Goal: Task Accomplishment & Management: Manage account settings

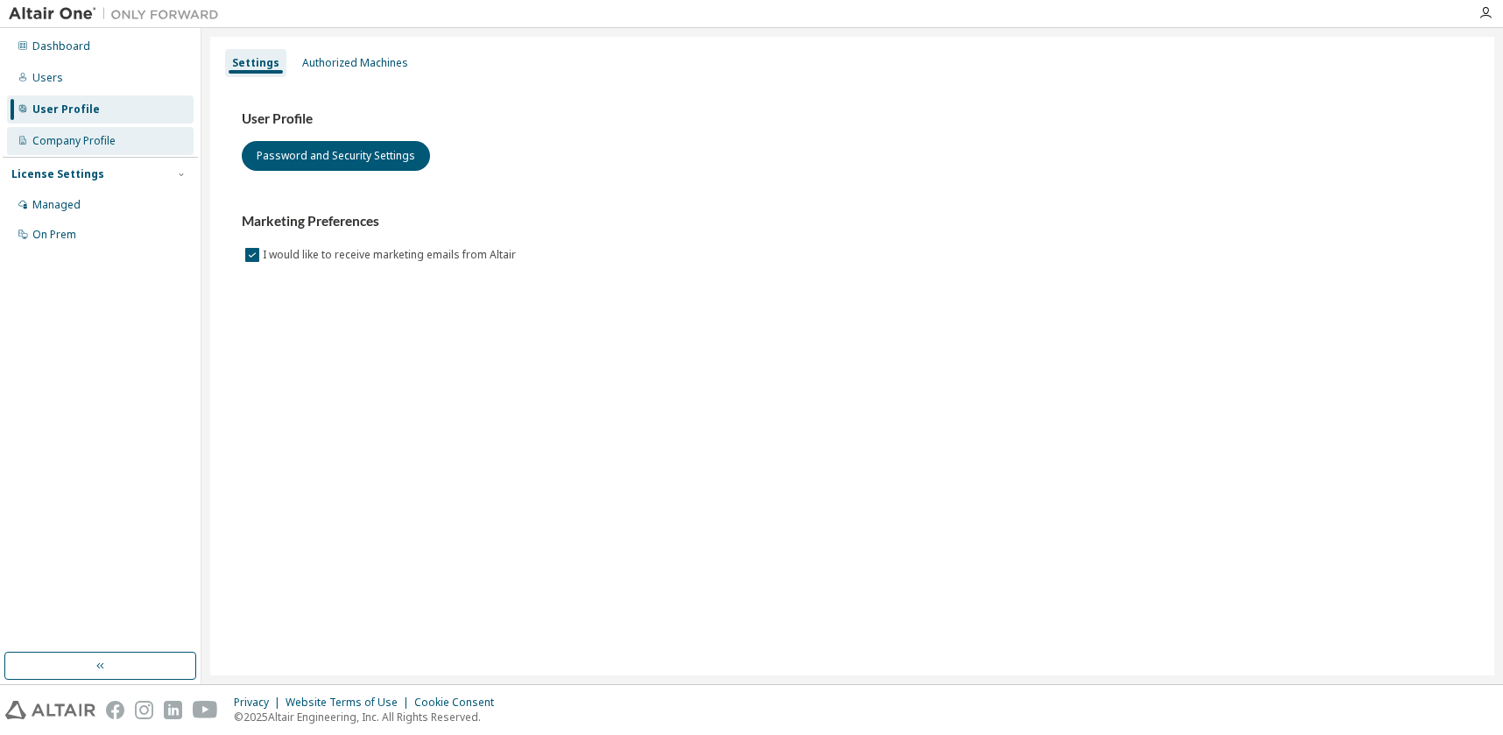
click at [74, 143] on div "Company Profile" at bounding box center [73, 141] width 83 height 14
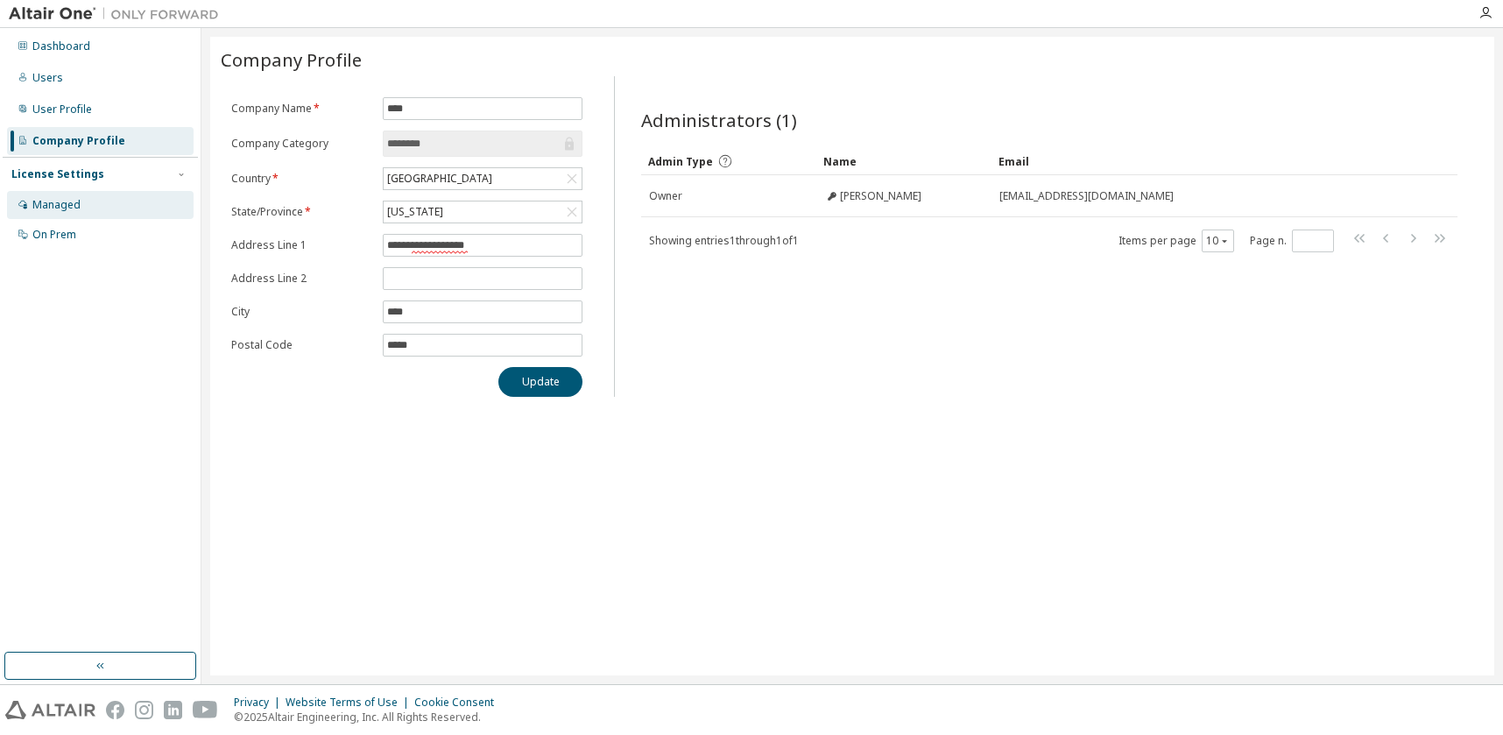
click at [59, 205] on div "Managed" at bounding box center [56, 205] width 48 height 14
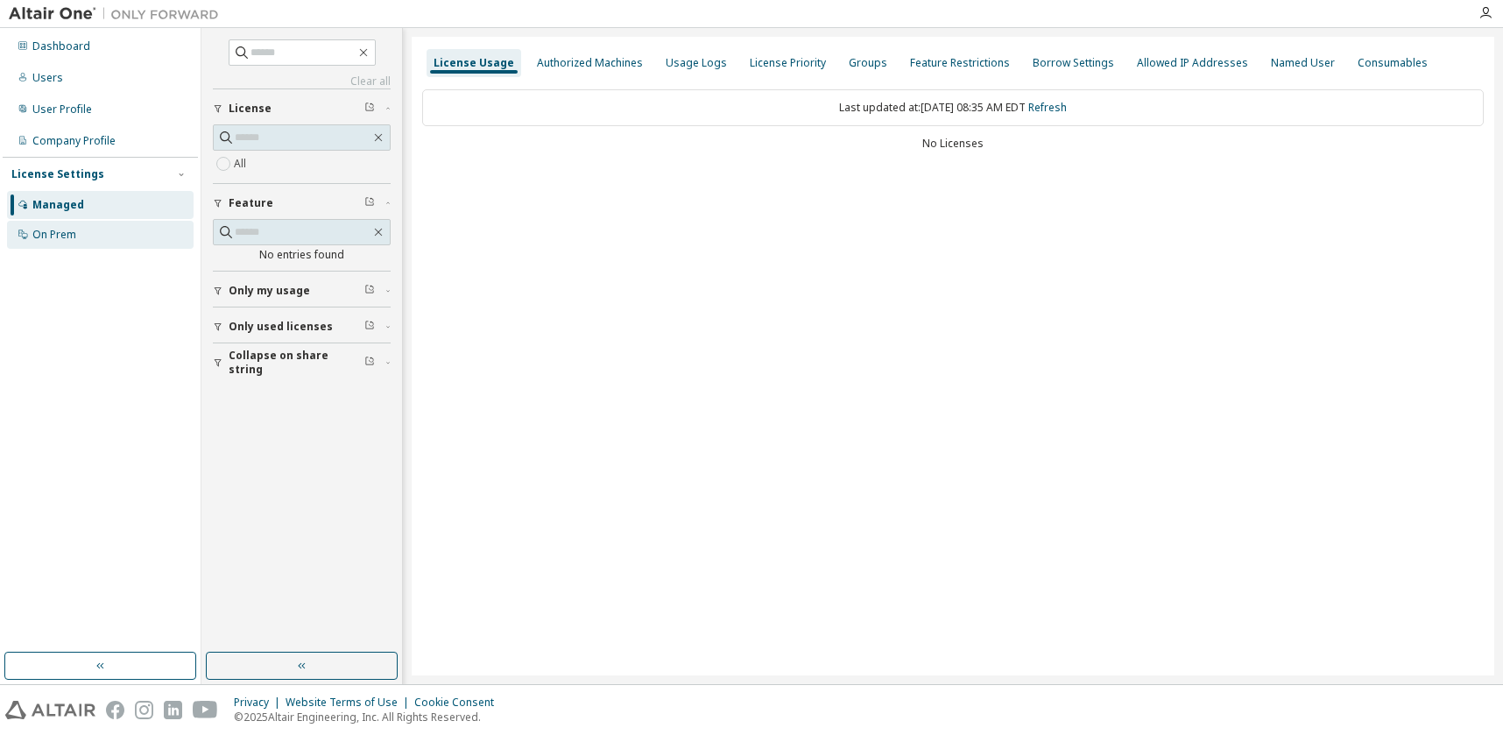
click at [63, 237] on div "On Prem" at bounding box center [54, 235] width 44 height 14
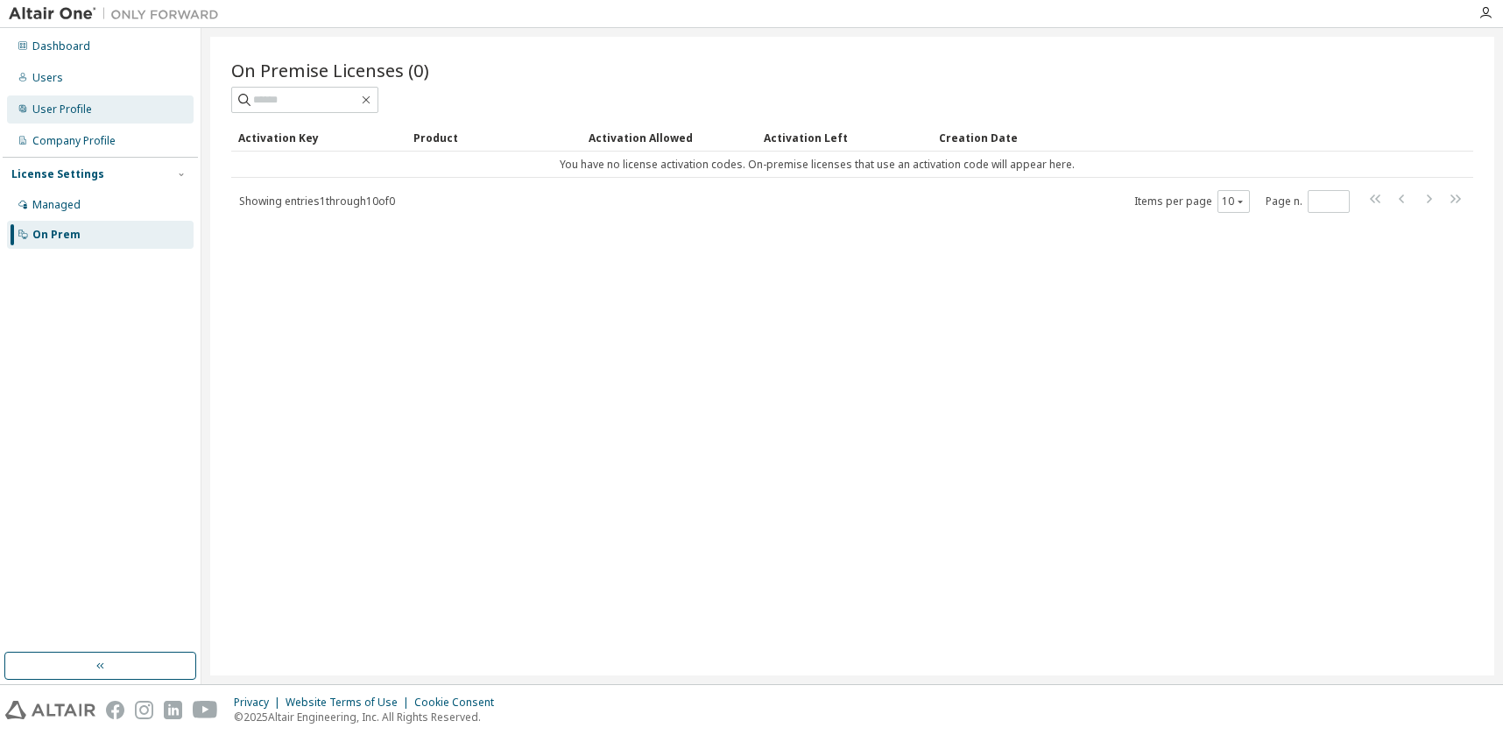
click at [60, 102] on div "User Profile" at bounding box center [62, 109] width 60 height 14
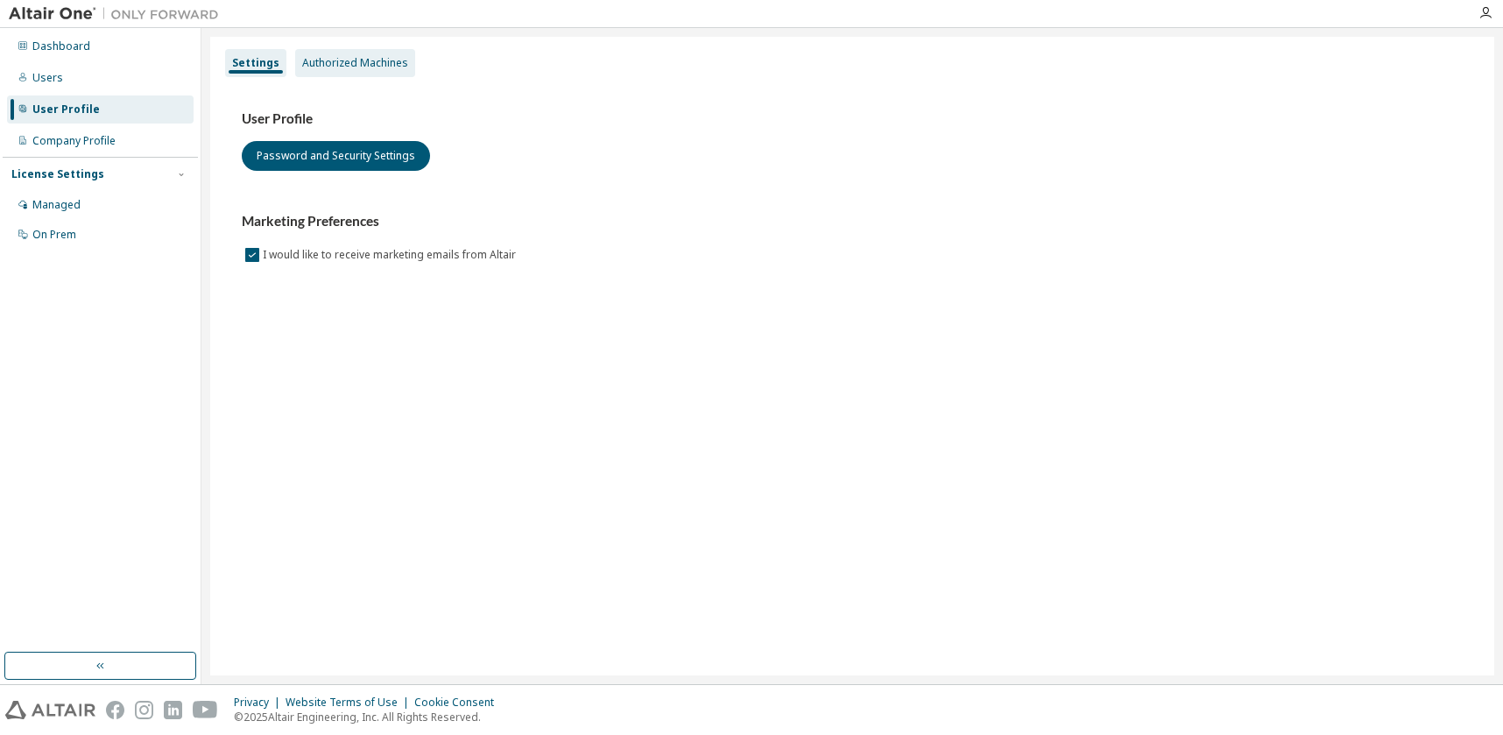
click at [368, 65] on div "Authorized Machines" at bounding box center [355, 63] width 106 height 14
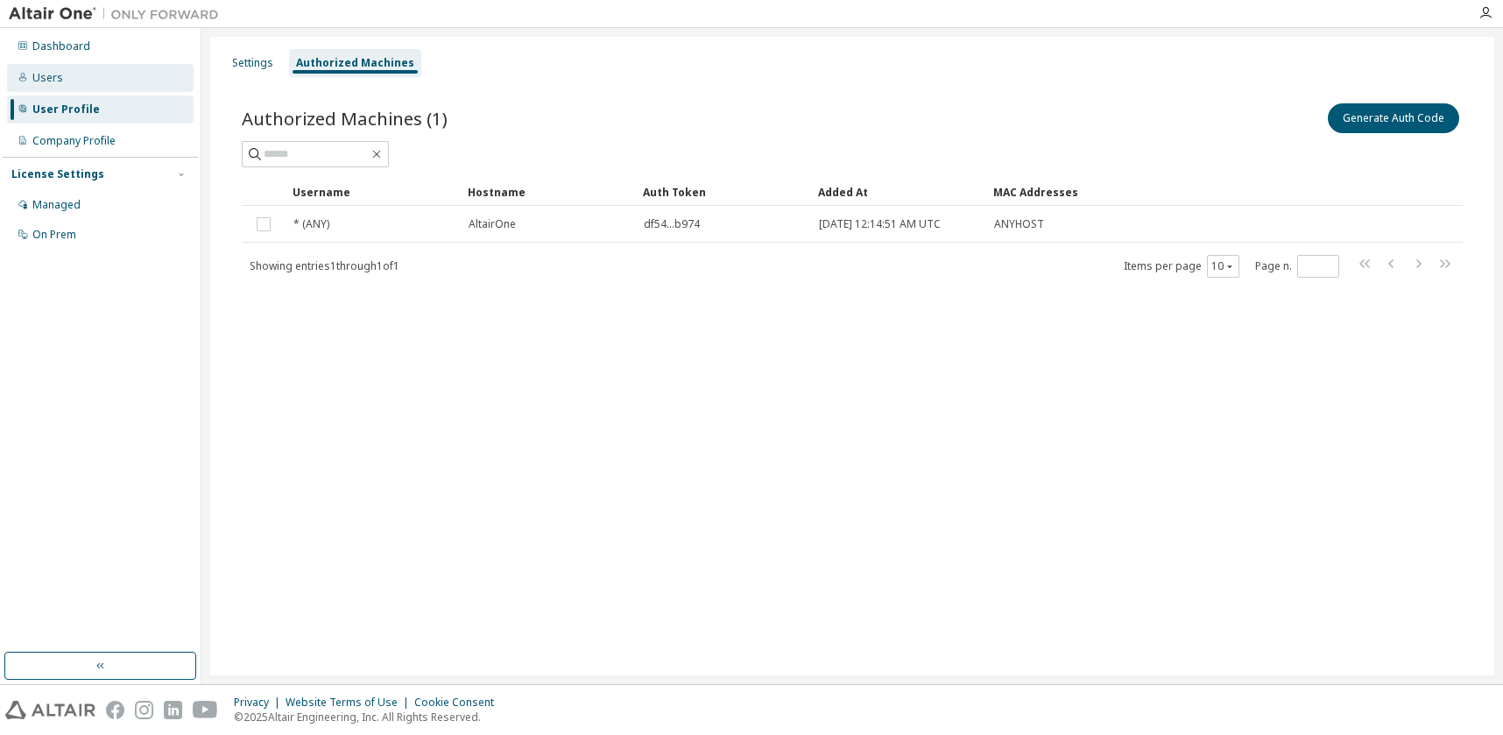
click at [49, 73] on div "Users" at bounding box center [47, 78] width 31 height 14
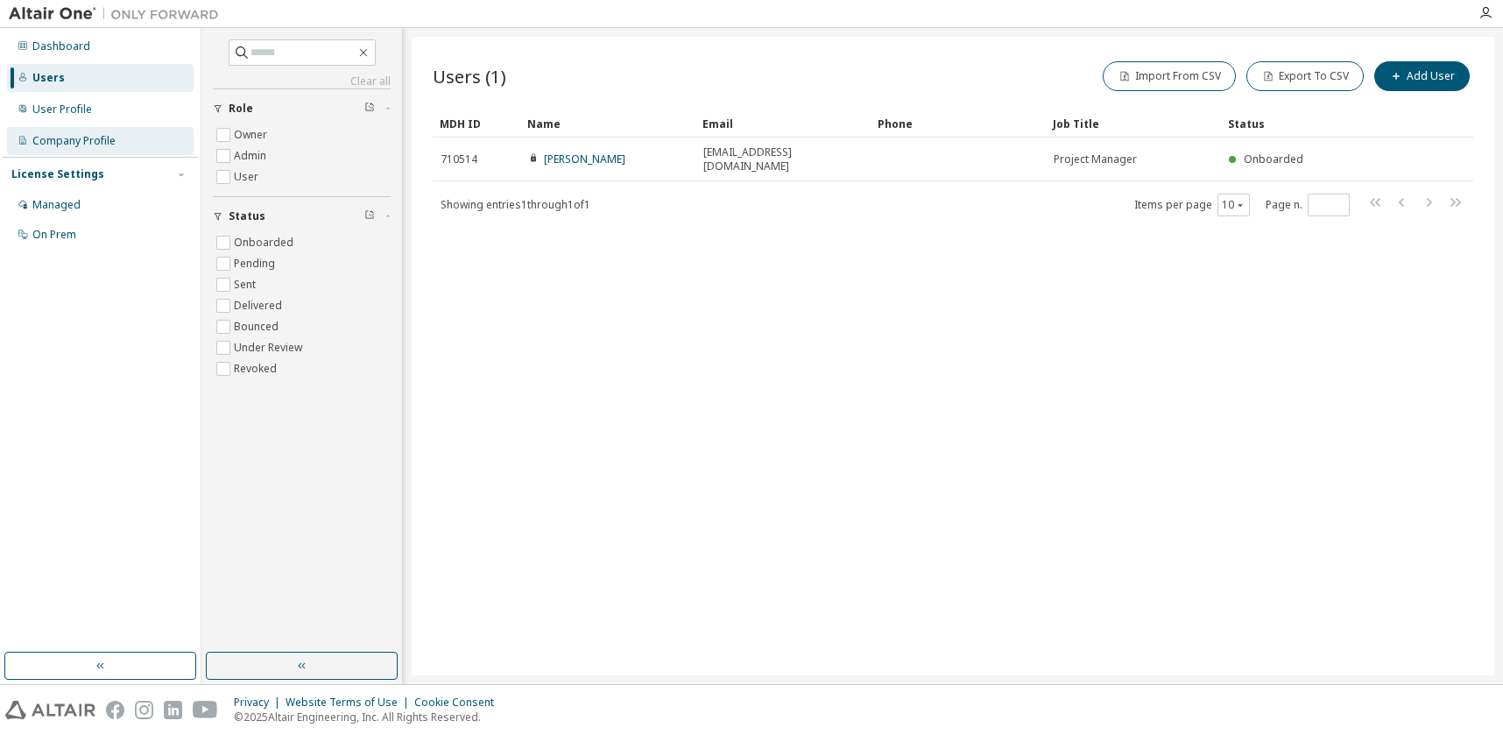
click at [65, 134] on div "Company Profile" at bounding box center [73, 141] width 83 height 14
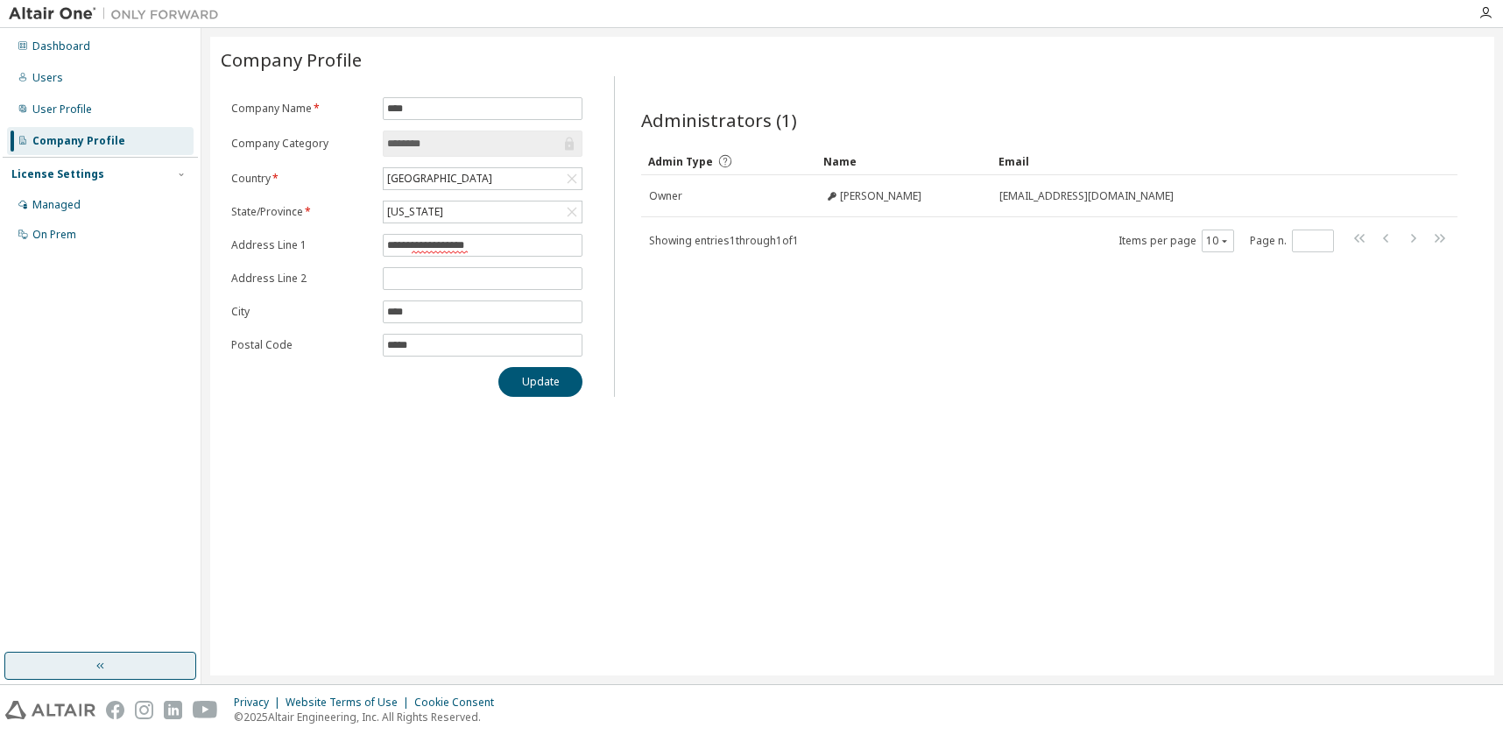
click at [107, 677] on button "button" at bounding box center [100, 666] width 192 height 28
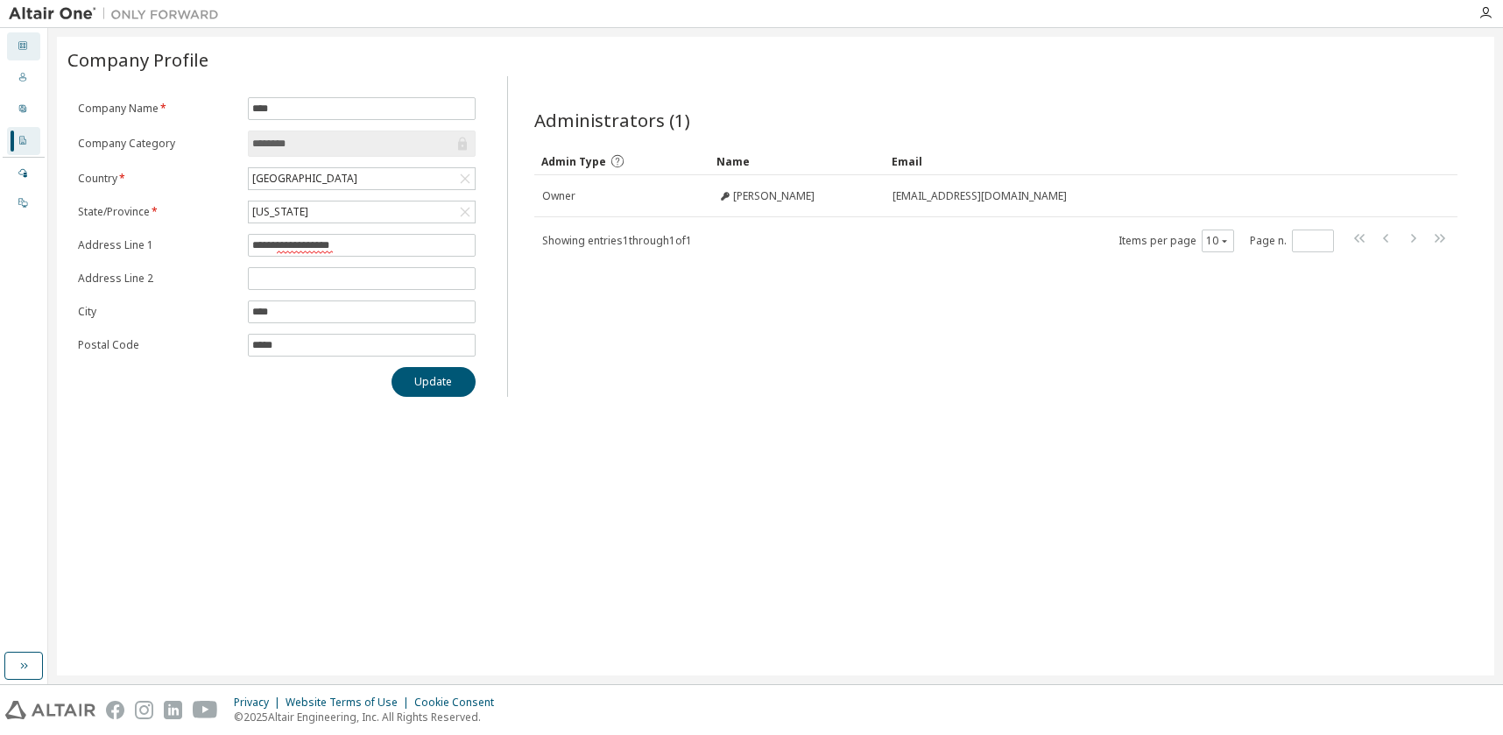
click at [24, 42] on icon at bounding box center [23, 45] width 11 height 11
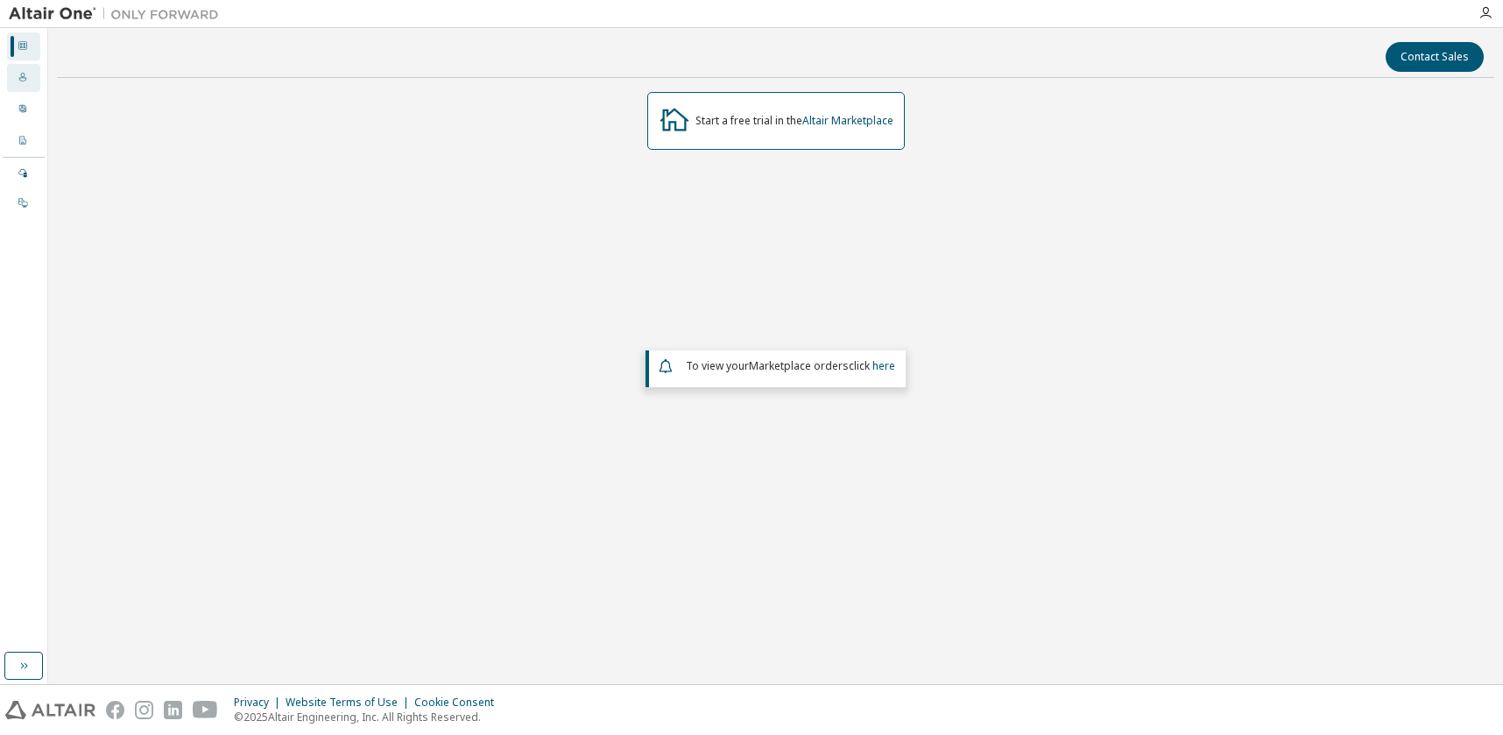
click at [22, 65] on div "Users" at bounding box center [23, 78] width 33 height 28
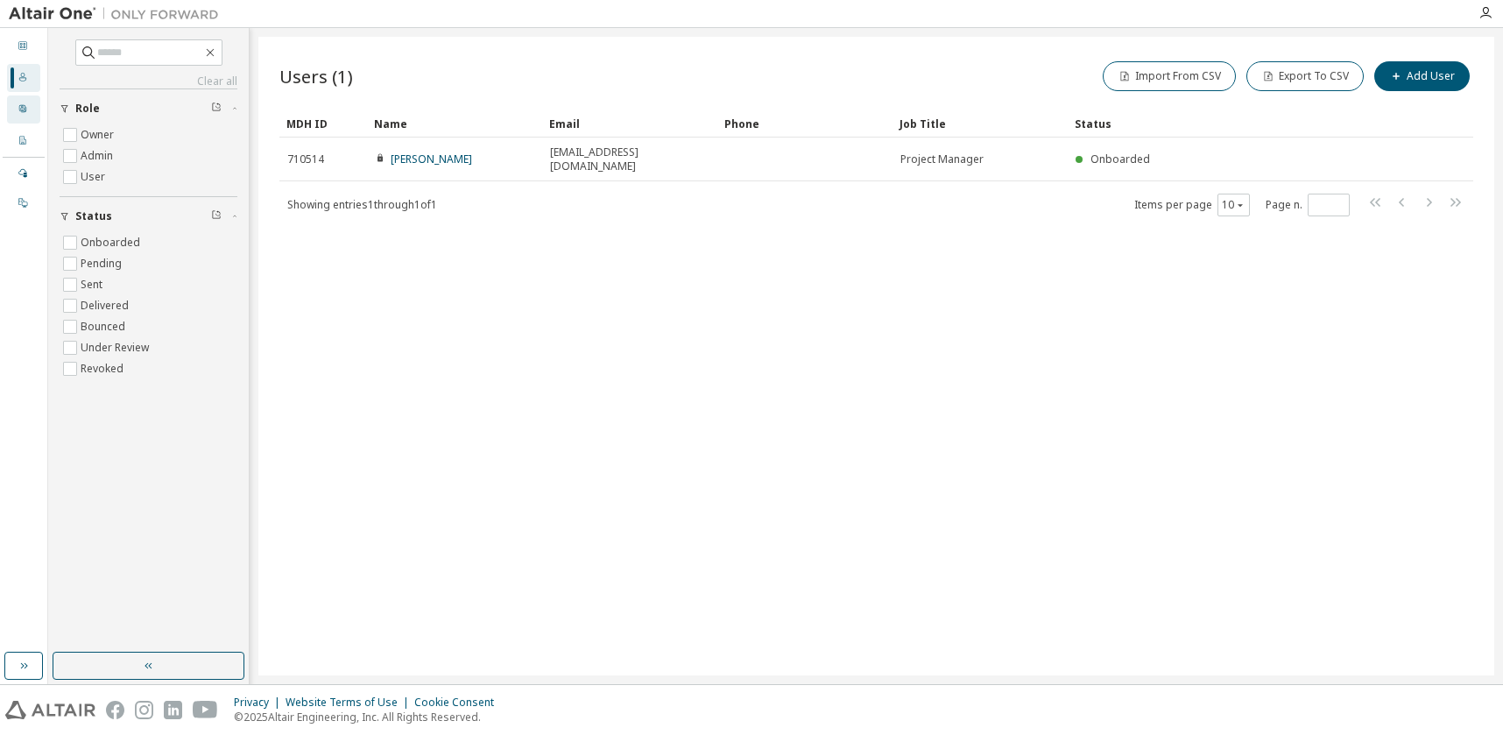
click at [18, 111] on icon at bounding box center [23, 108] width 11 height 11
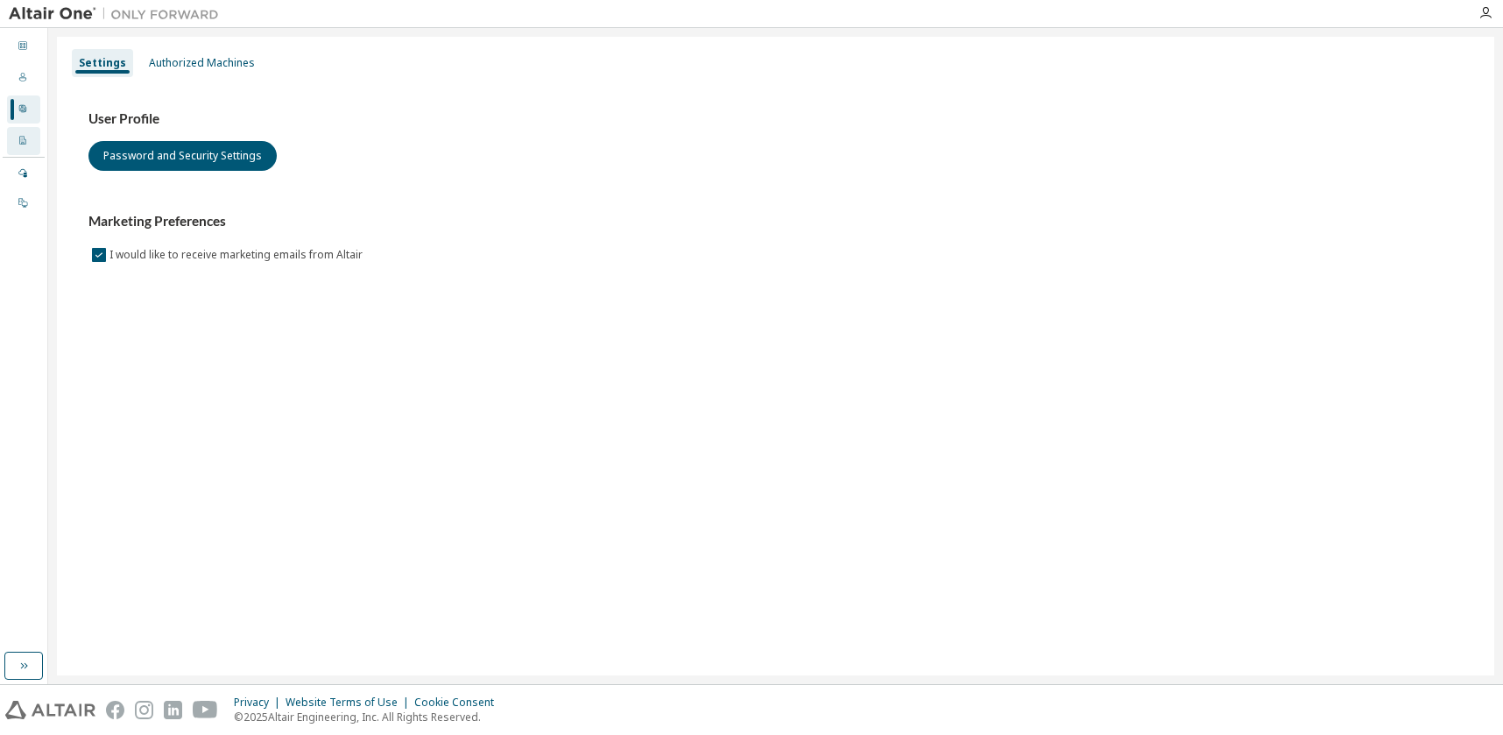
click at [25, 139] on icon at bounding box center [22, 140] width 6 height 9
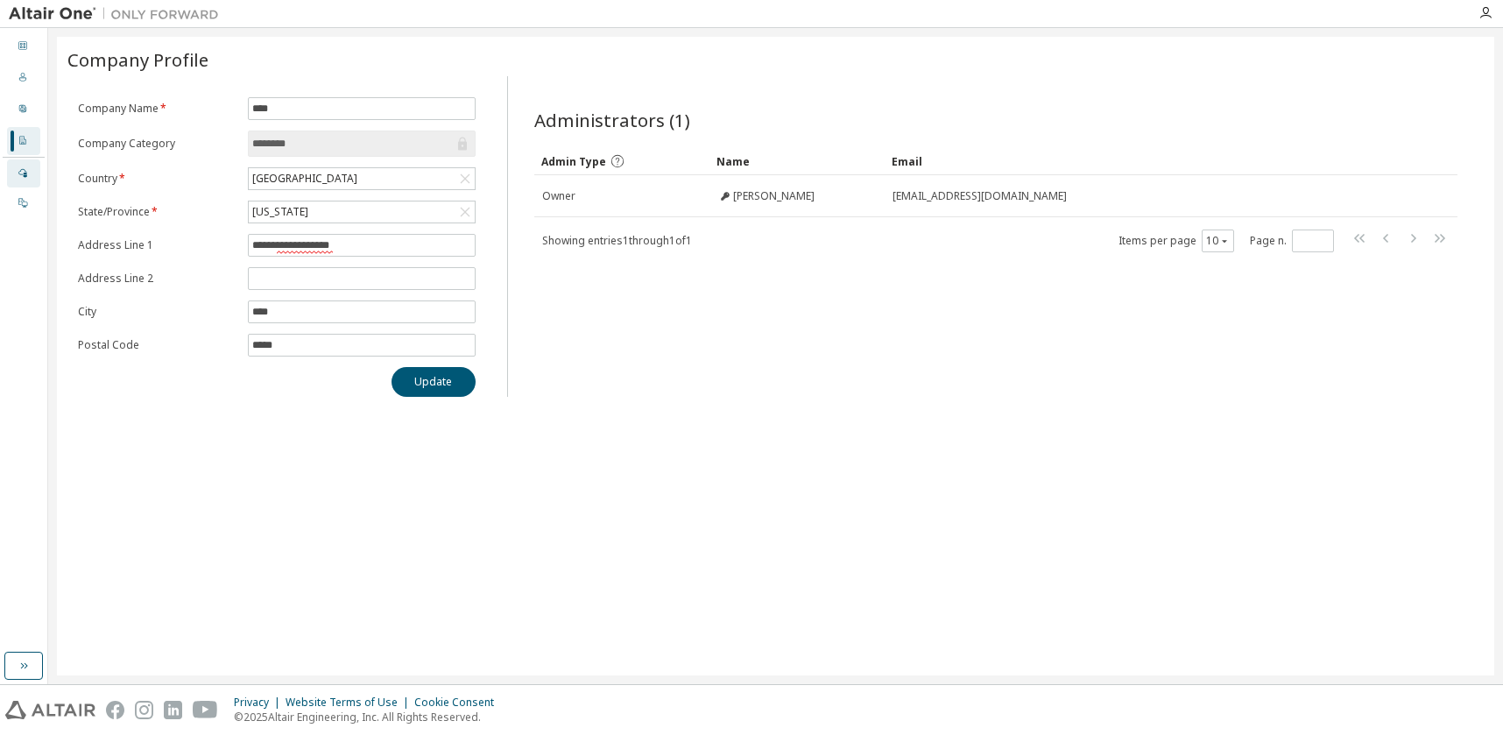
click at [22, 166] on div at bounding box center [23, 173] width 11 height 14
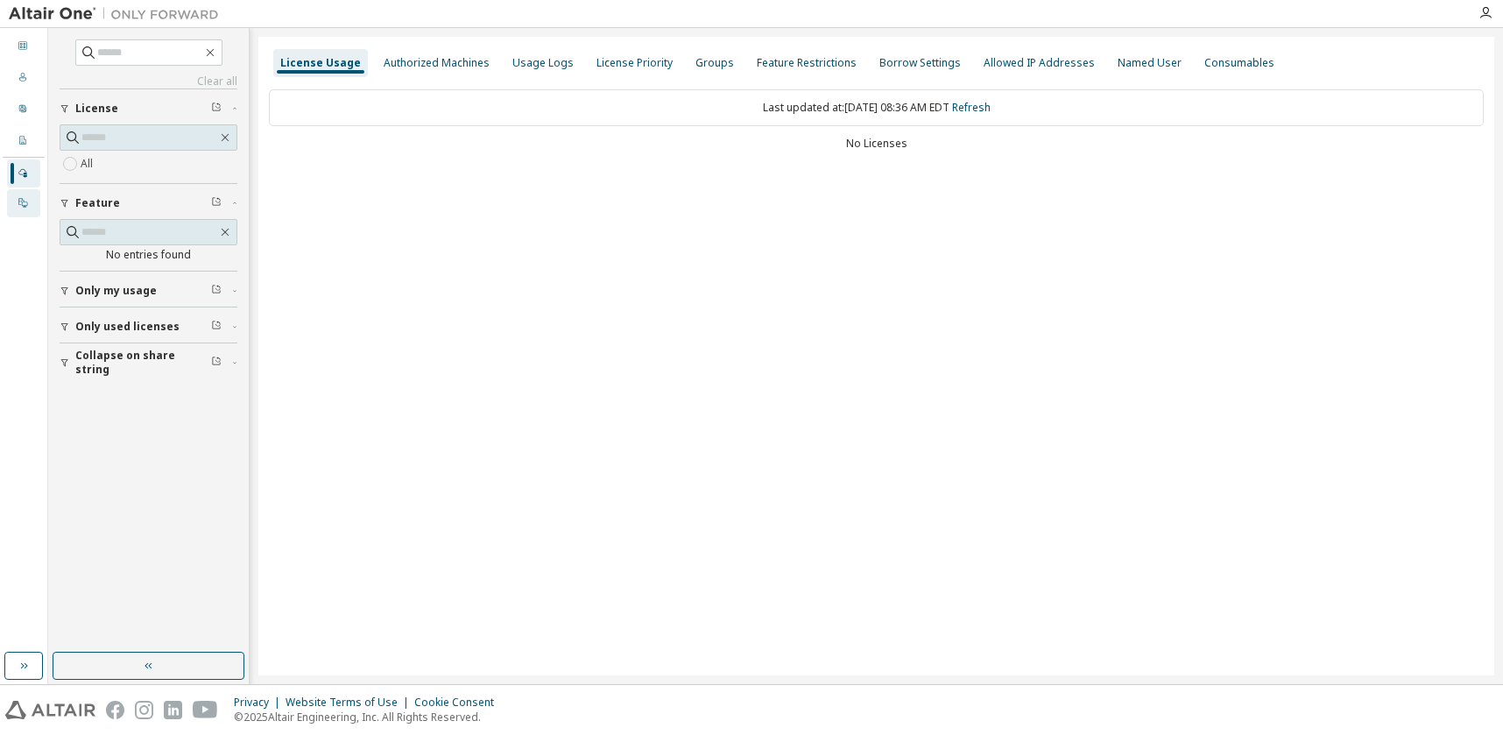
click at [25, 201] on icon at bounding box center [22, 202] width 9 height 9
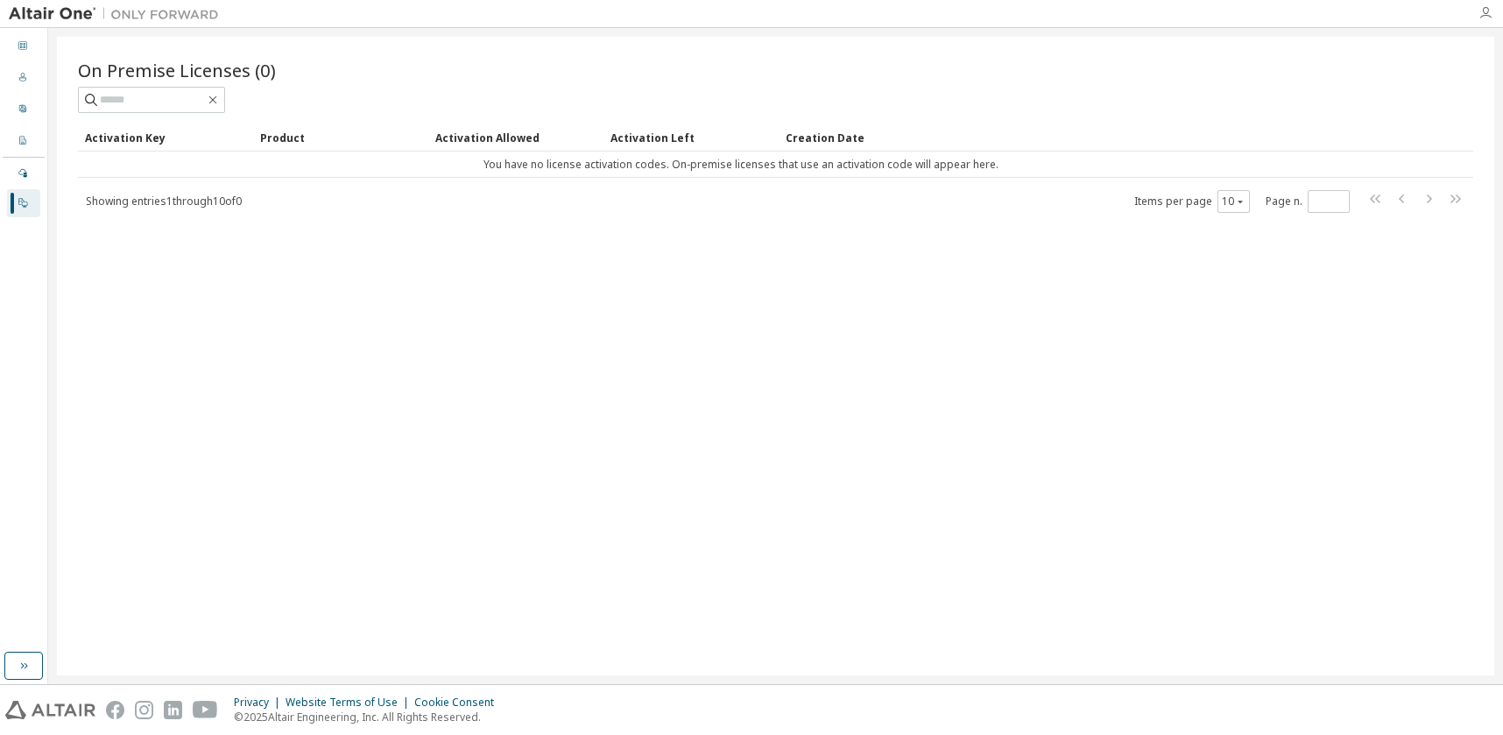
click at [1482, 11] on icon "button" at bounding box center [1486, 13] width 14 height 14
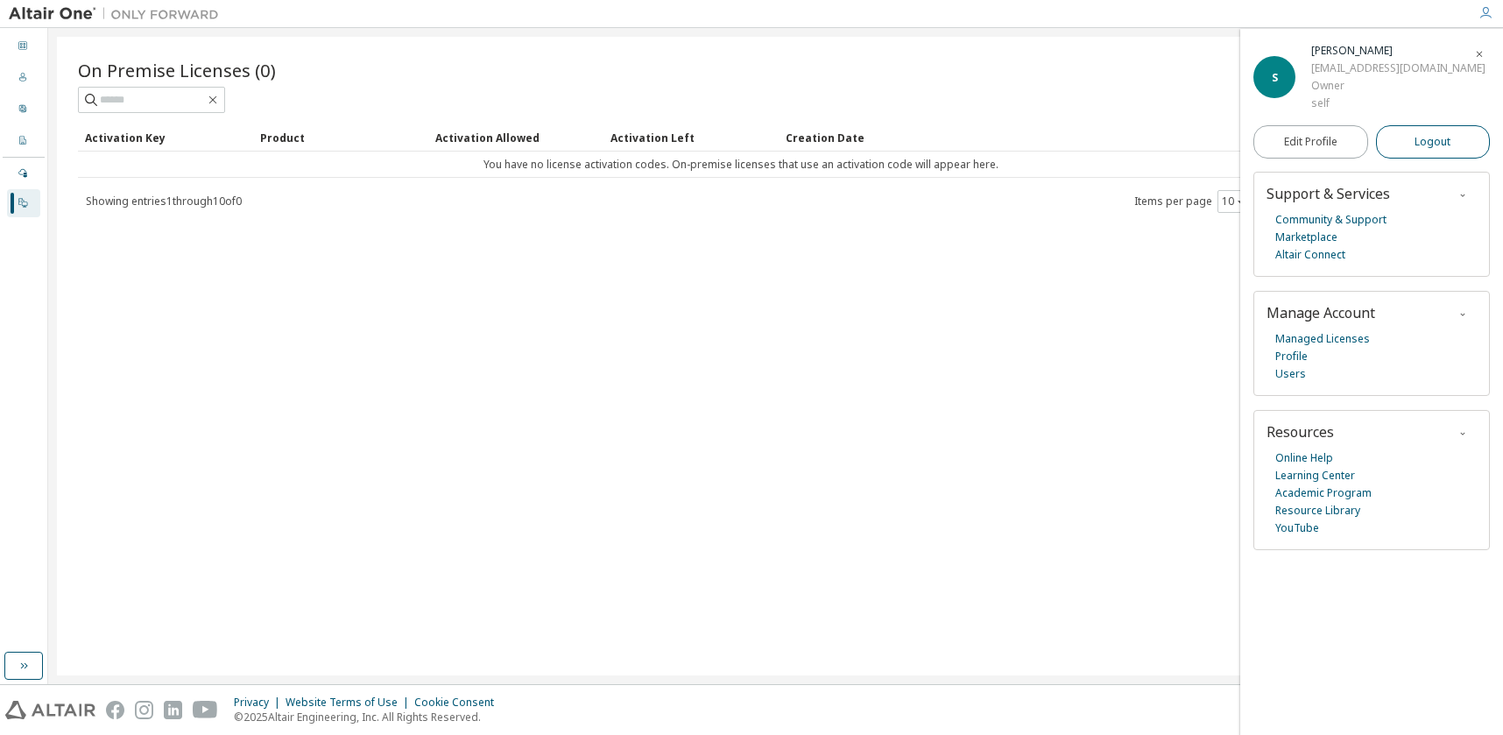
click at [1410, 141] on button "Logout" at bounding box center [1433, 141] width 115 height 33
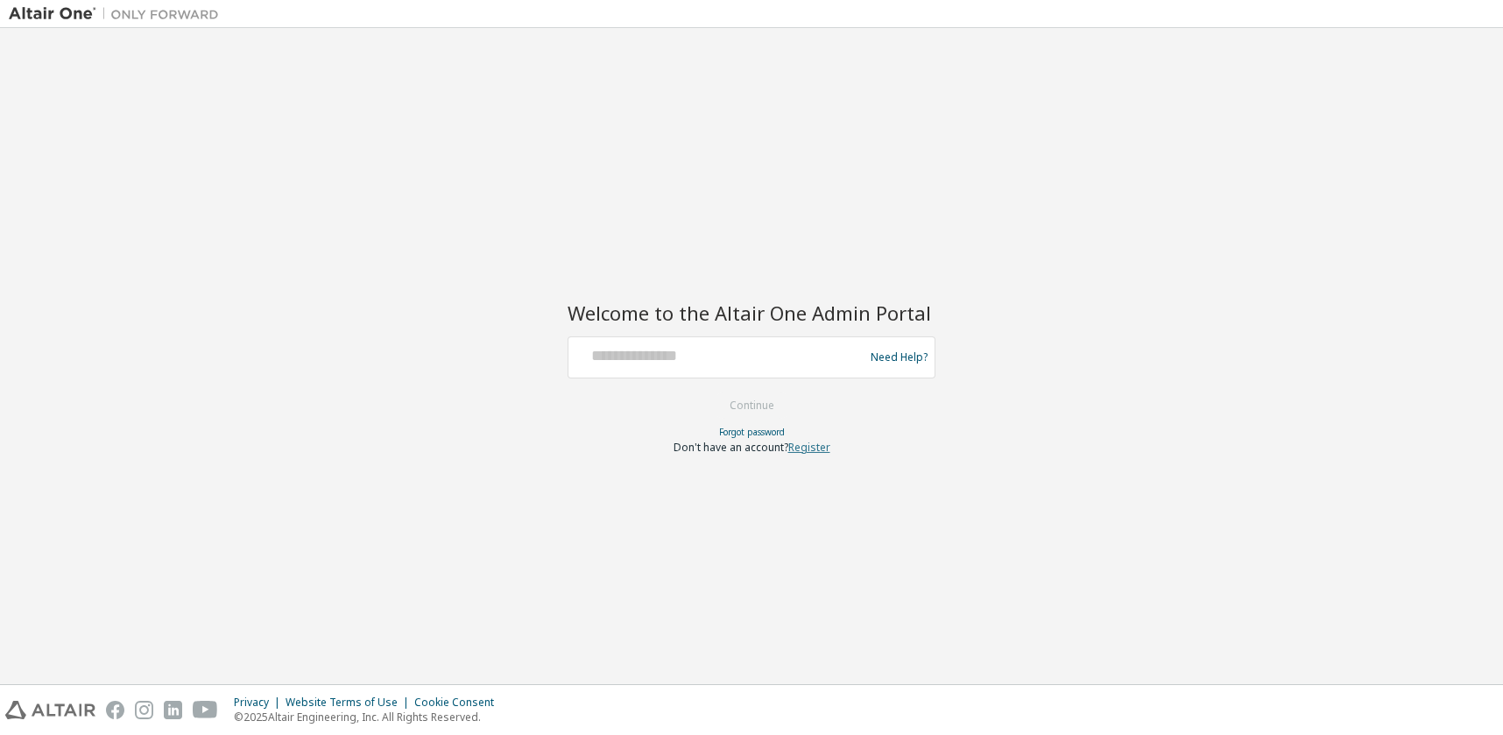
click at [821, 448] on link "Register" at bounding box center [809, 447] width 42 height 15
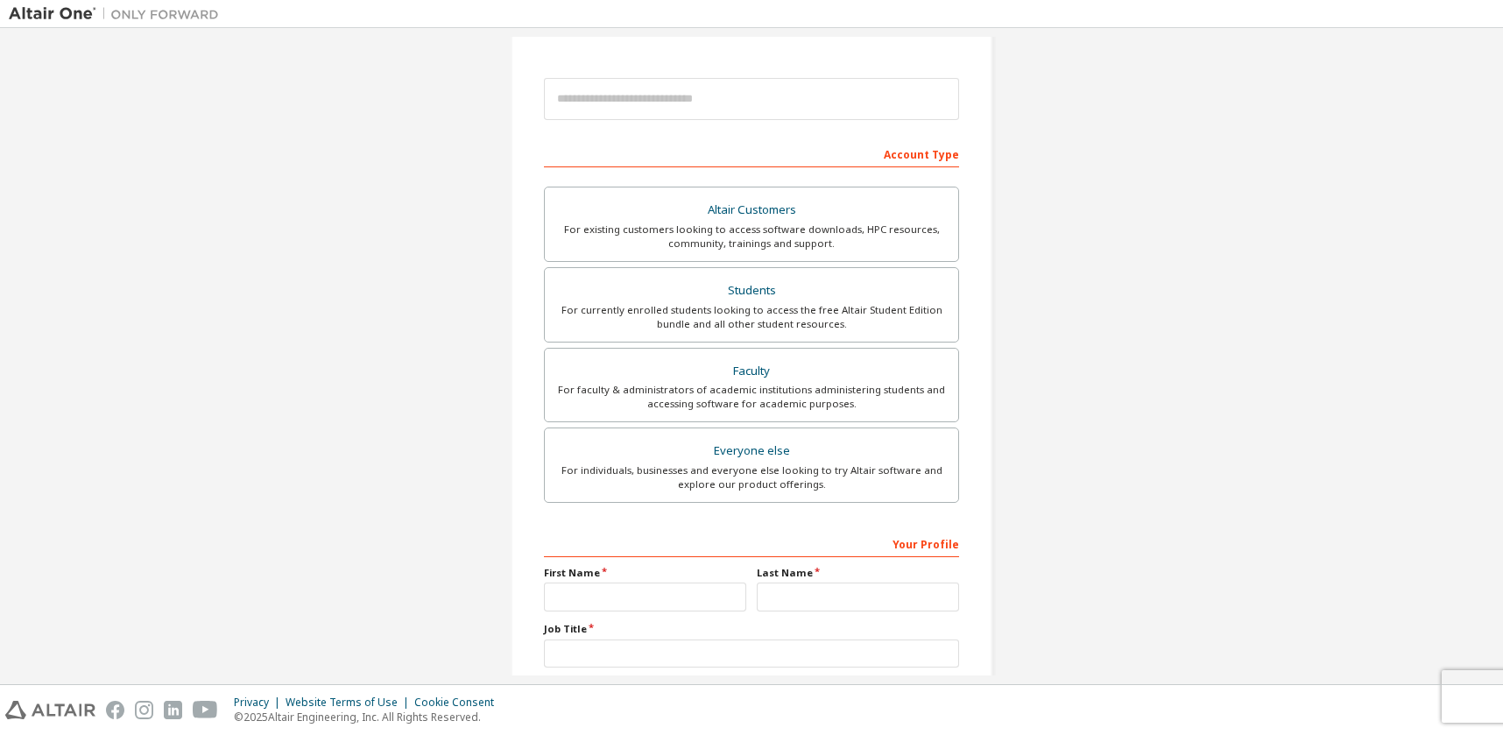
scroll to position [177, 0]
click at [808, 297] on div "Students" at bounding box center [751, 290] width 392 height 25
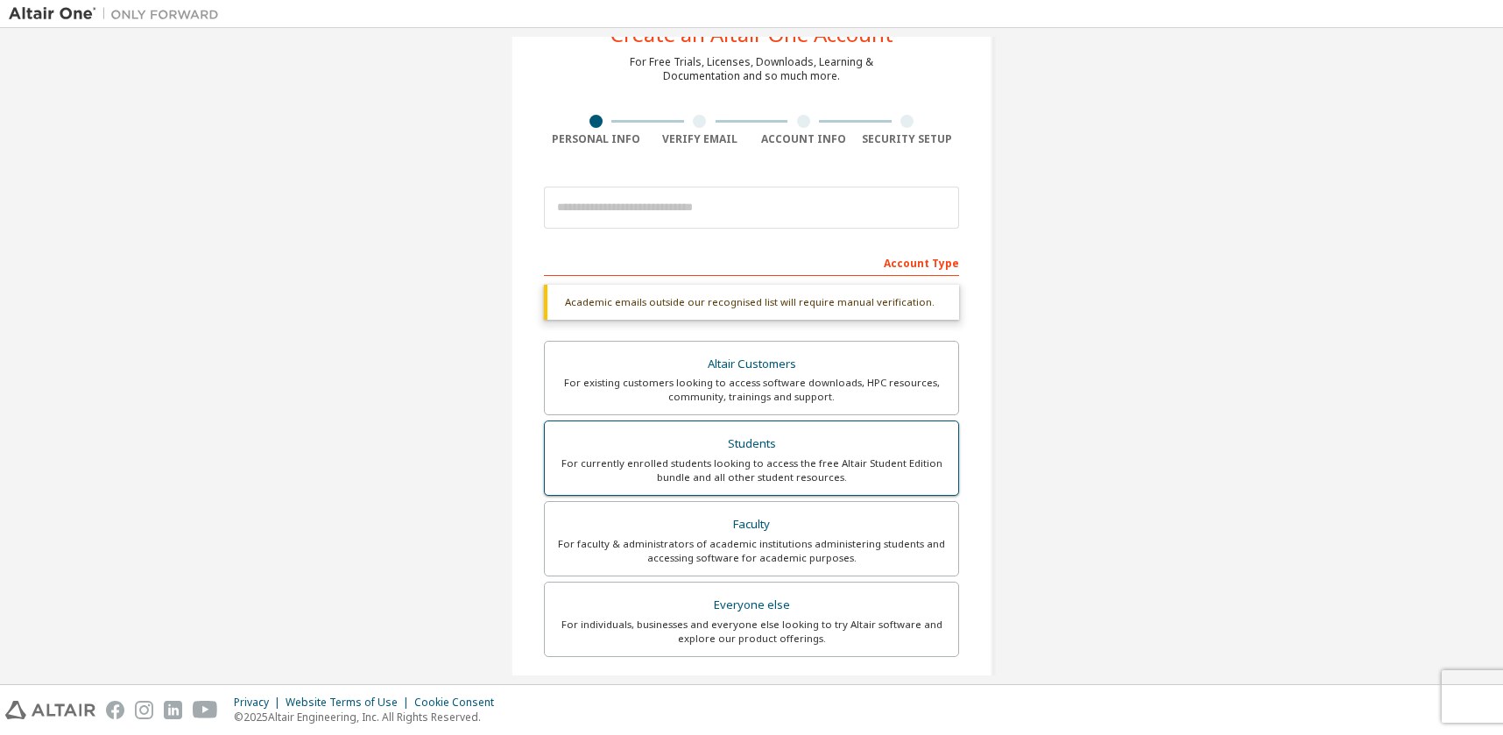
scroll to position [46, 0]
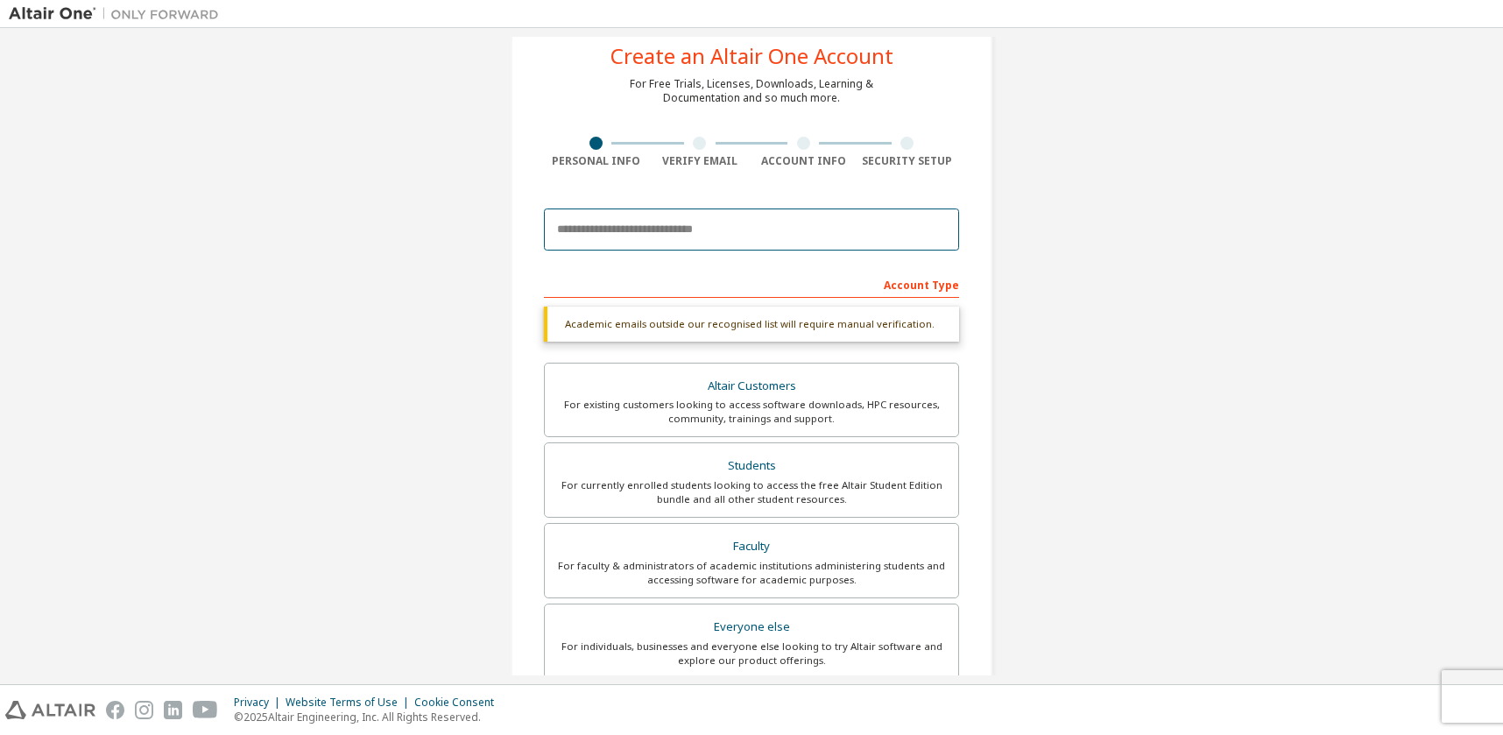
click at [642, 229] on input "email" at bounding box center [751, 229] width 415 height 42
click at [642, 238] on input "email" at bounding box center [751, 229] width 415 height 42
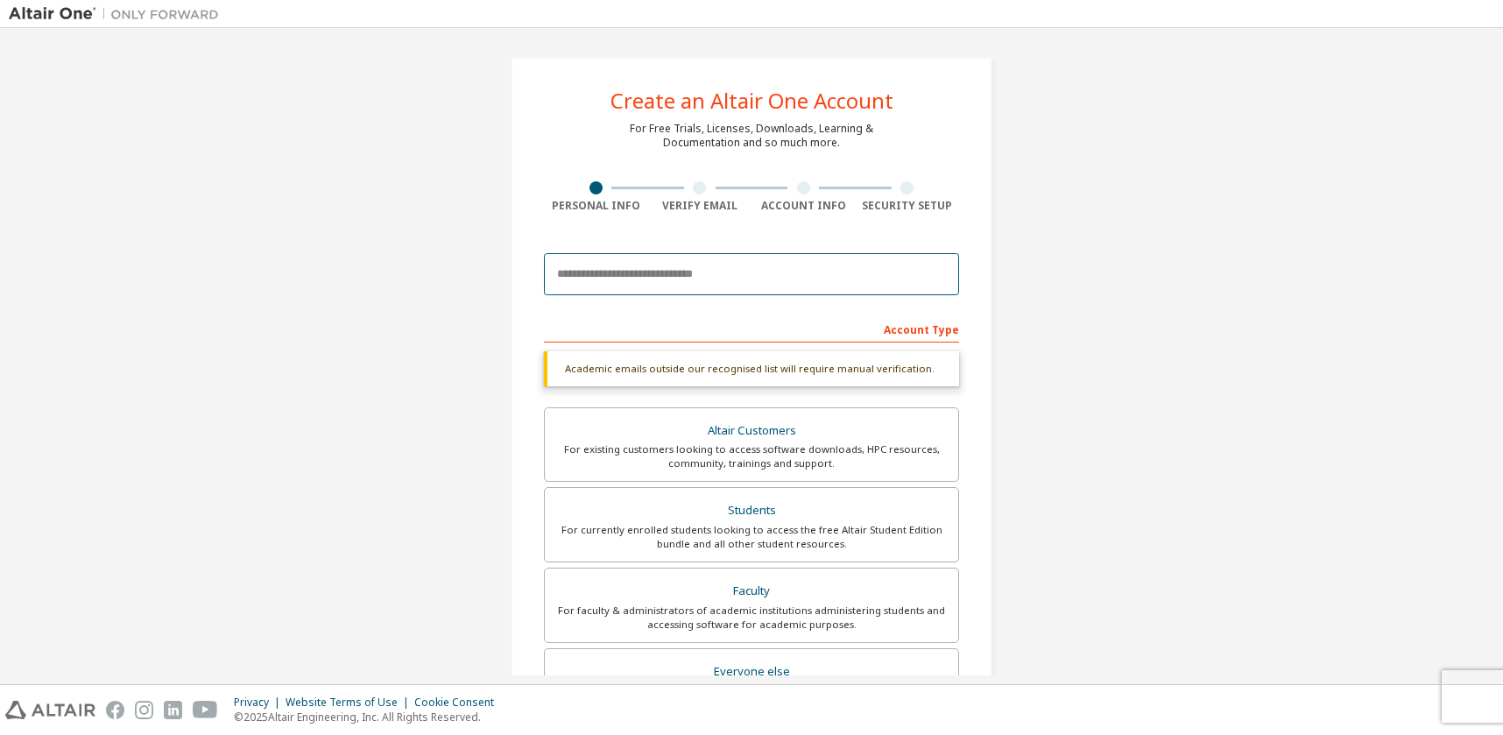
scroll to position [0, 0]
click at [55, 22] on img at bounding box center [118, 14] width 219 height 18
click at [48, 14] on img at bounding box center [118, 14] width 219 height 18
